Goal: Task Accomplishment & Management: Use online tool/utility

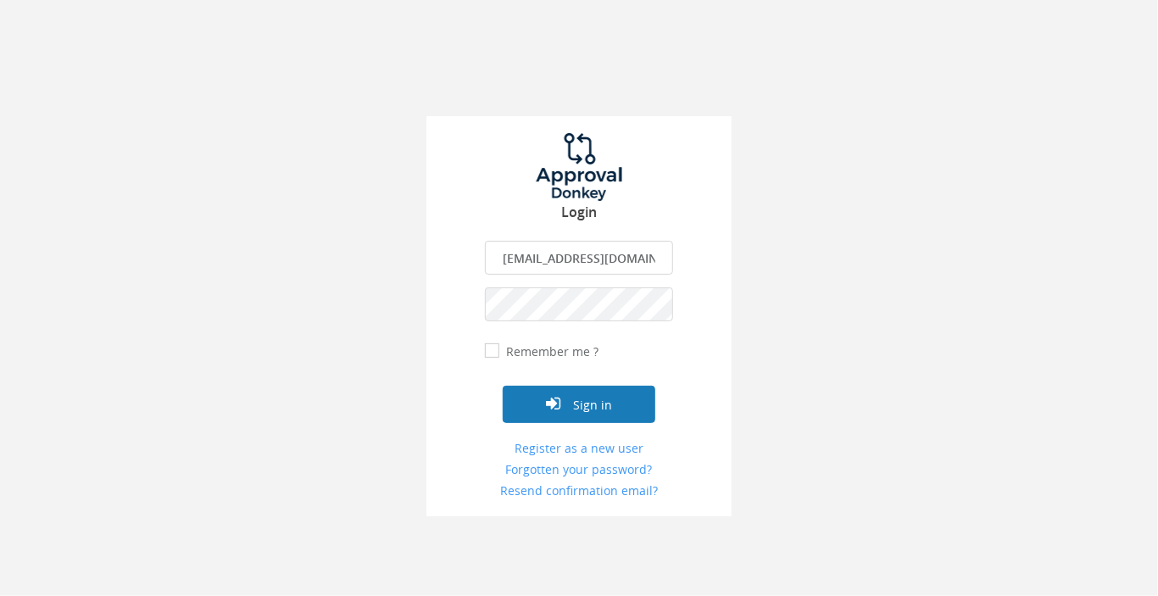
click at [591, 399] on button "Sign in" at bounding box center [579, 404] width 153 height 37
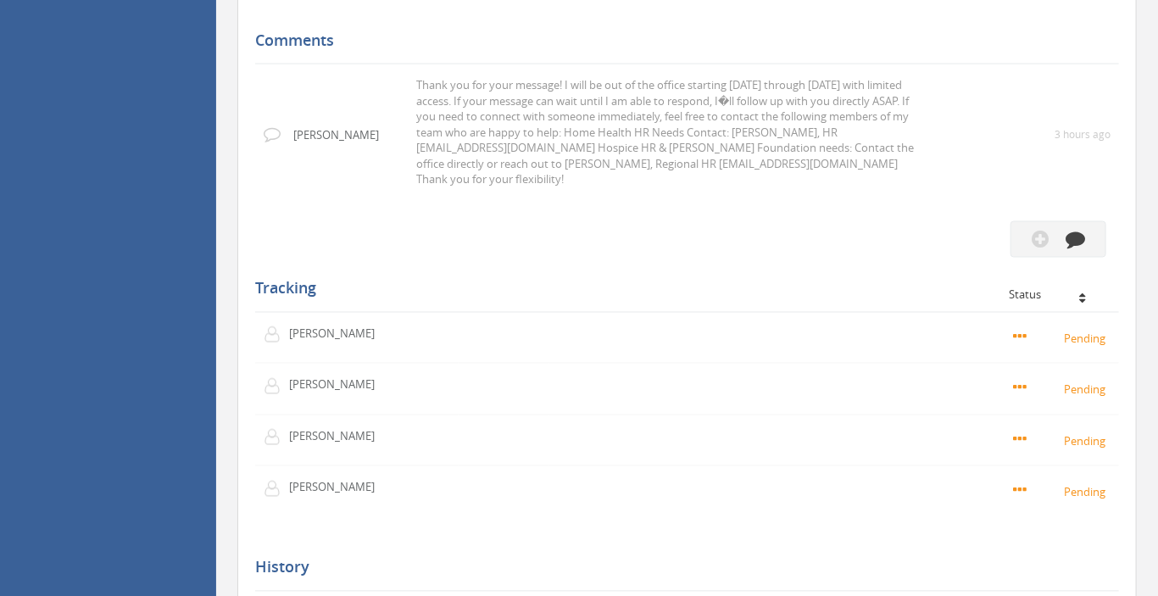
scroll to position [1163, 0]
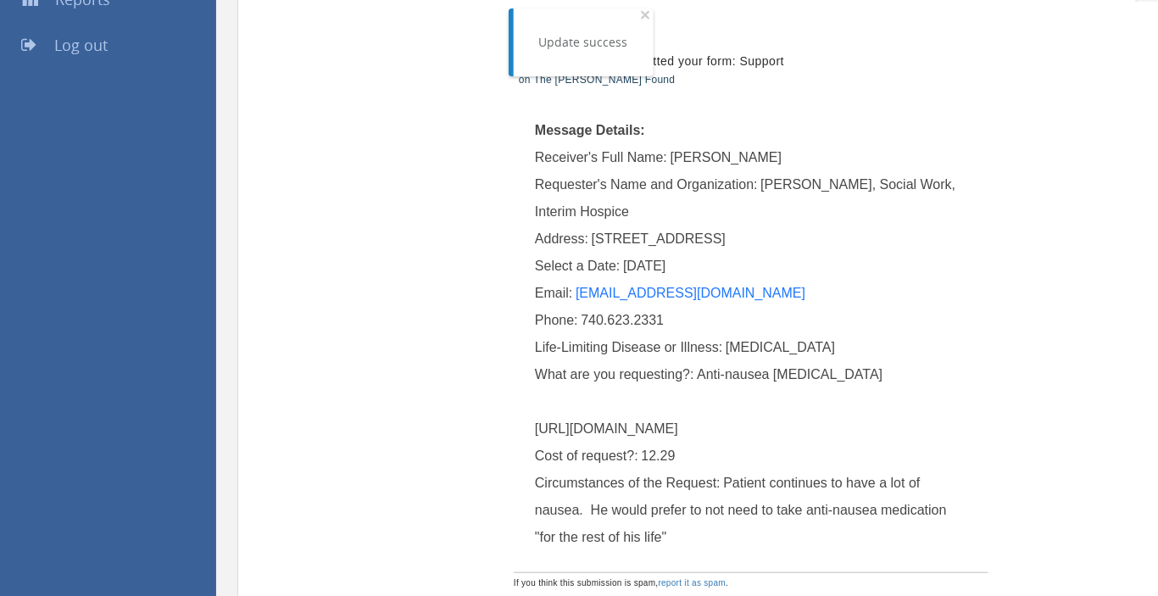
scroll to position [89, 0]
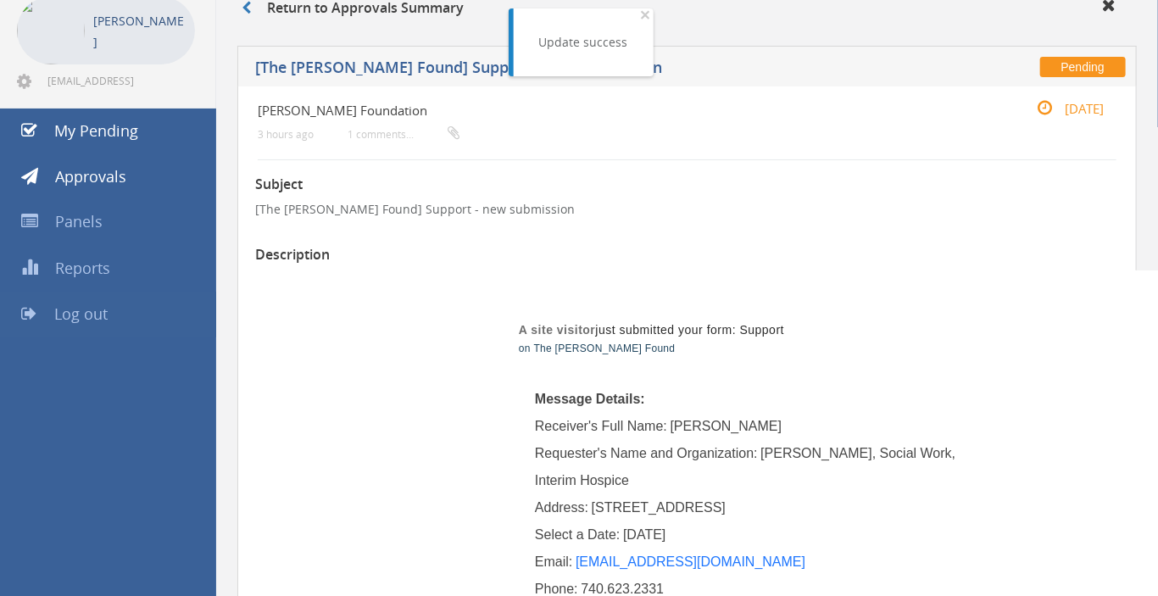
click at [73, 310] on span "Log out" at bounding box center [80, 314] width 53 height 20
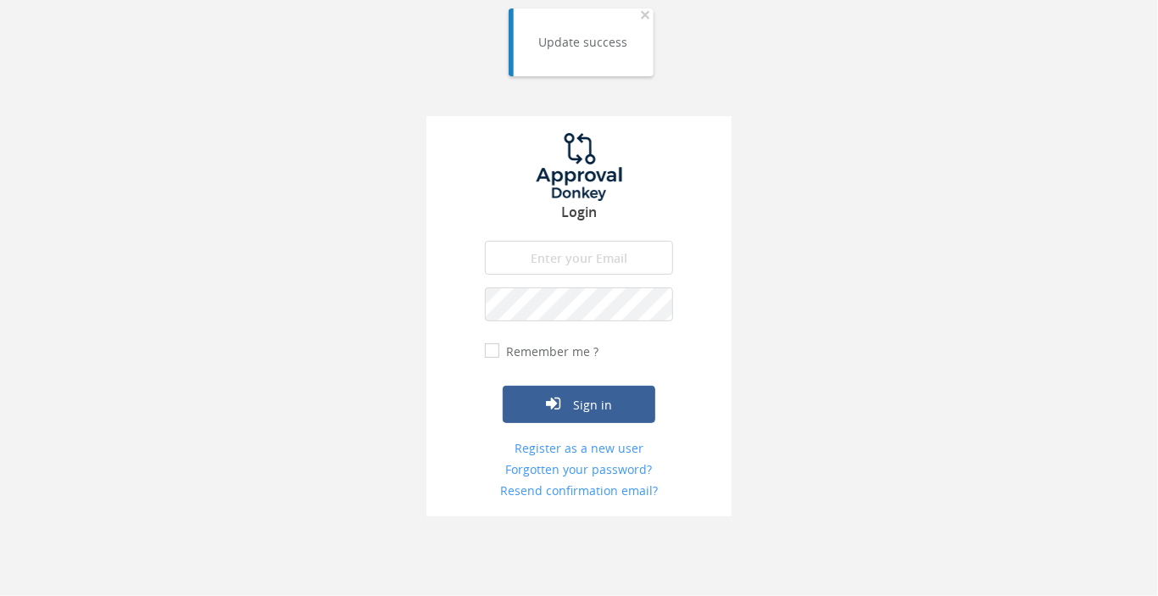
type input "[EMAIL_ADDRESS][DOMAIN_NAME]"
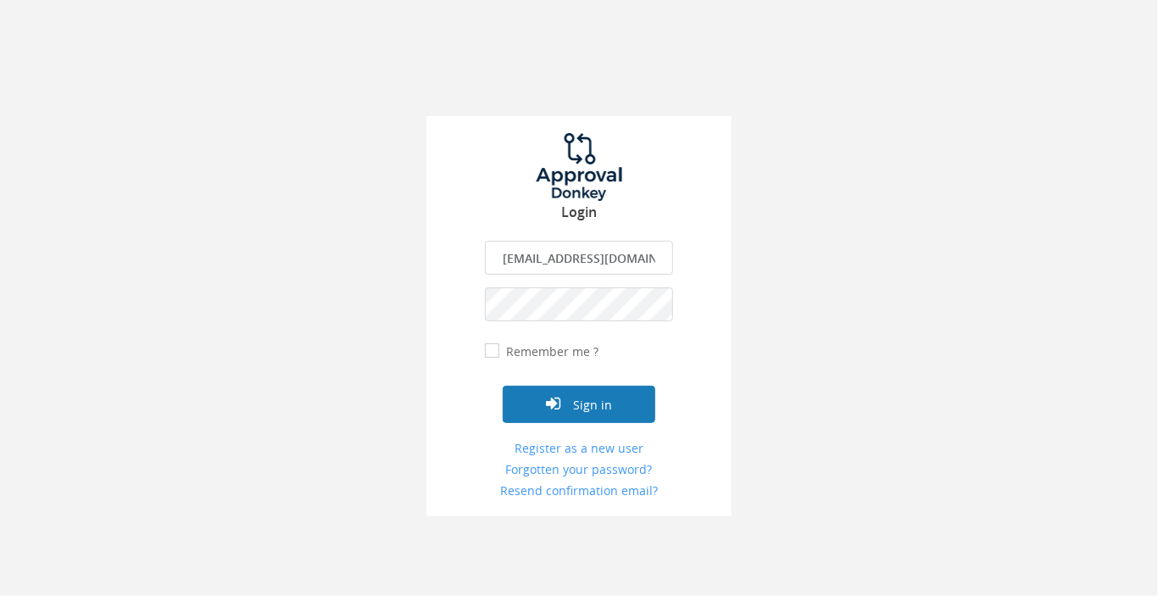
click at [605, 405] on button "Sign in" at bounding box center [579, 404] width 153 height 37
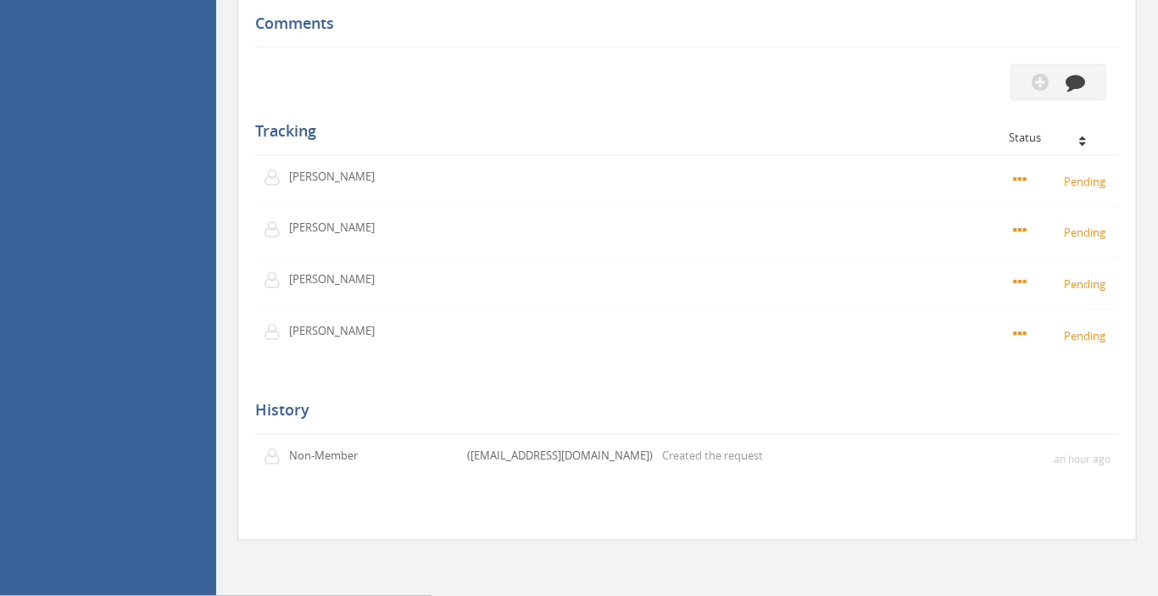
scroll to position [1432, 0]
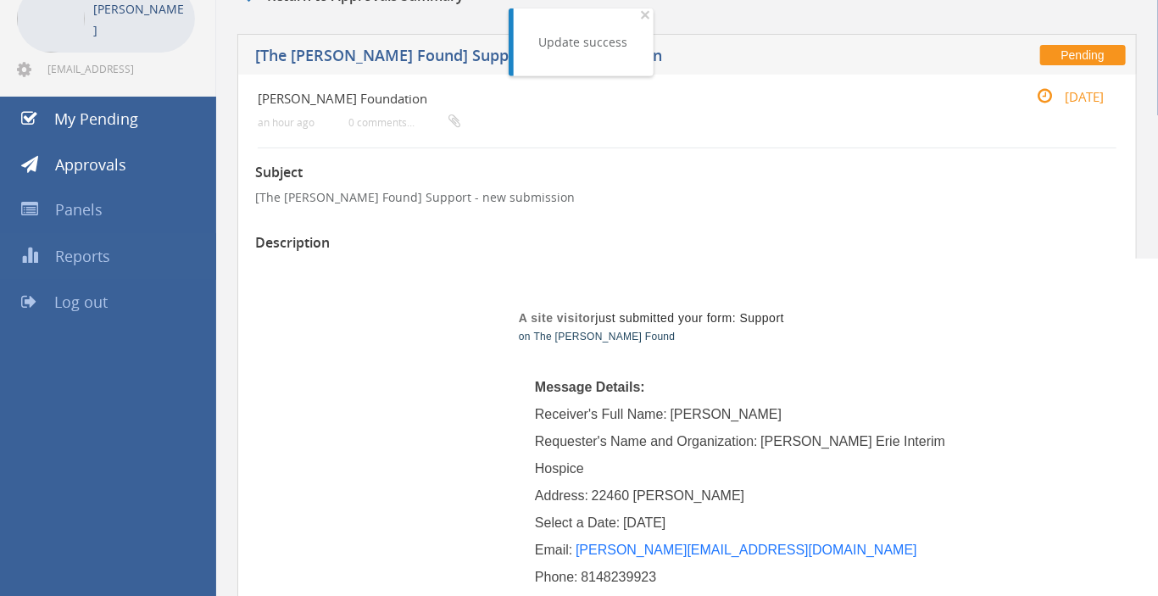
scroll to position [89, 0]
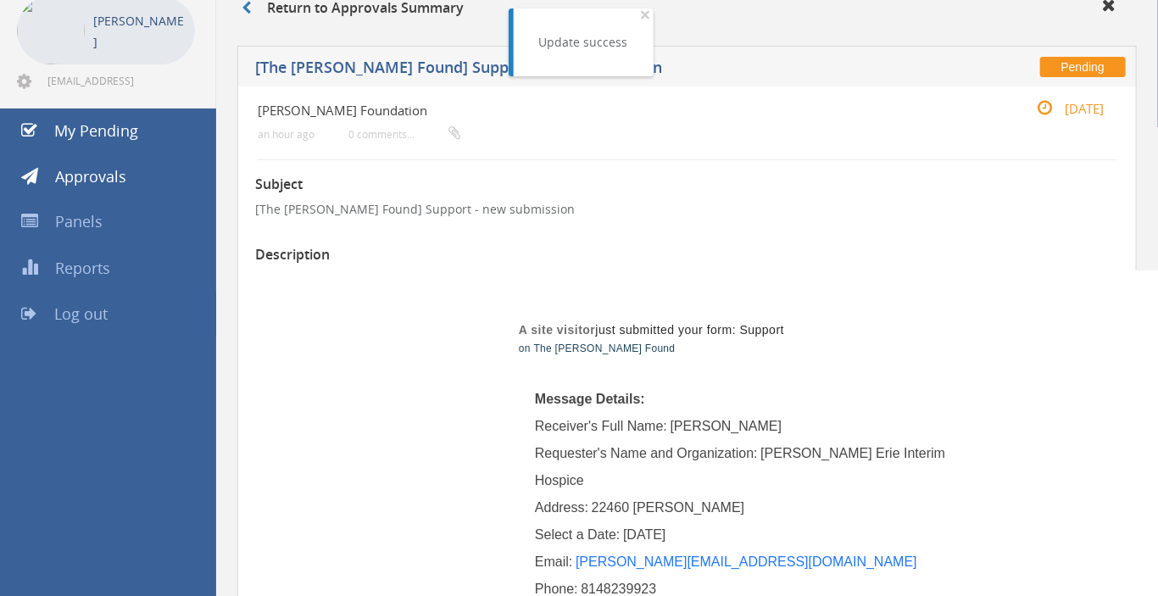
click at [71, 314] on span "Log out" at bounding box center [80, 314] width 53 height 20
